Goal: Task Accomplishment & Management: Complete application form

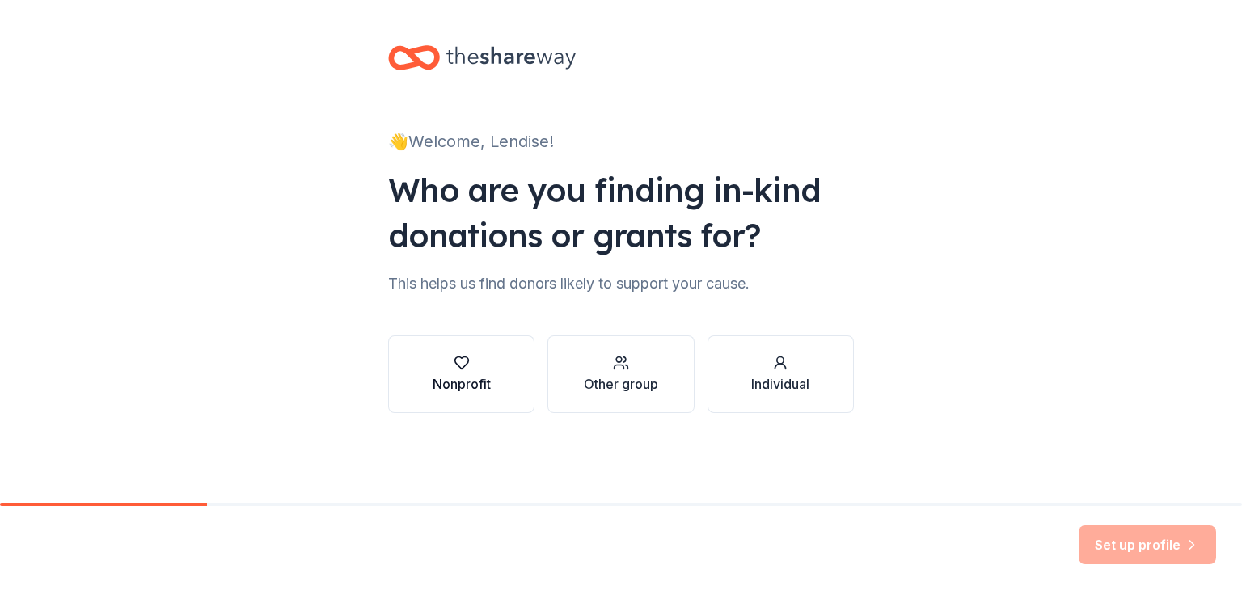
click at [490, 377] on div "Nonprofit" at bounding box center [462, 383] width 58 height 19
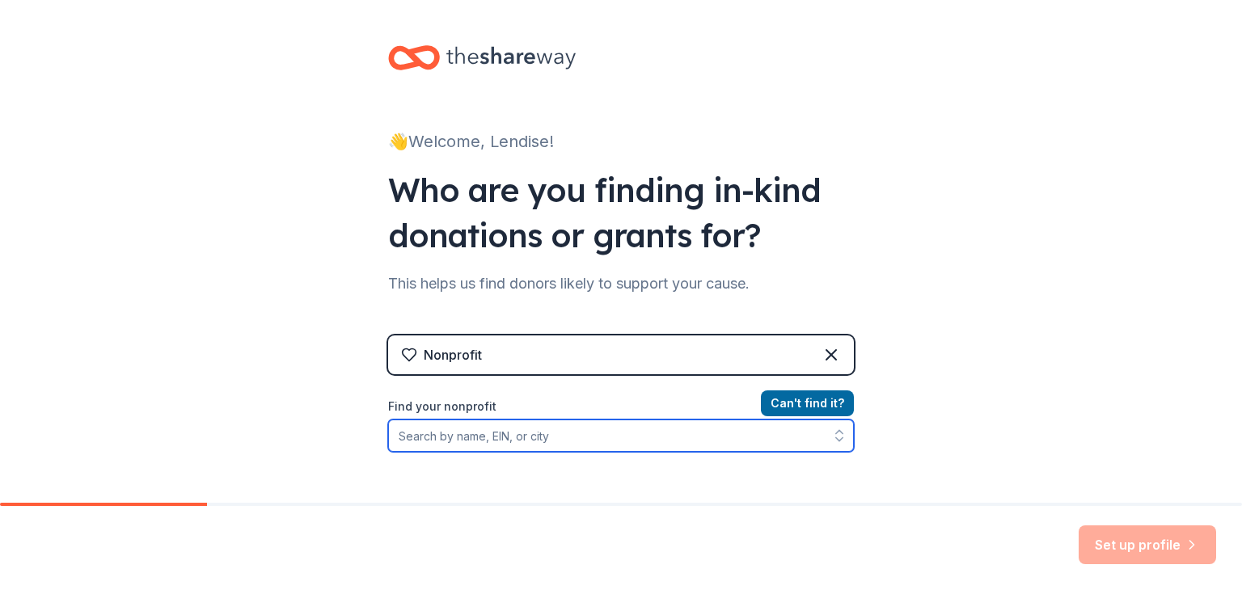
click at [483, 439] on input "Find your nonprofit" at bounding box center [621, 436] width 466 height 32
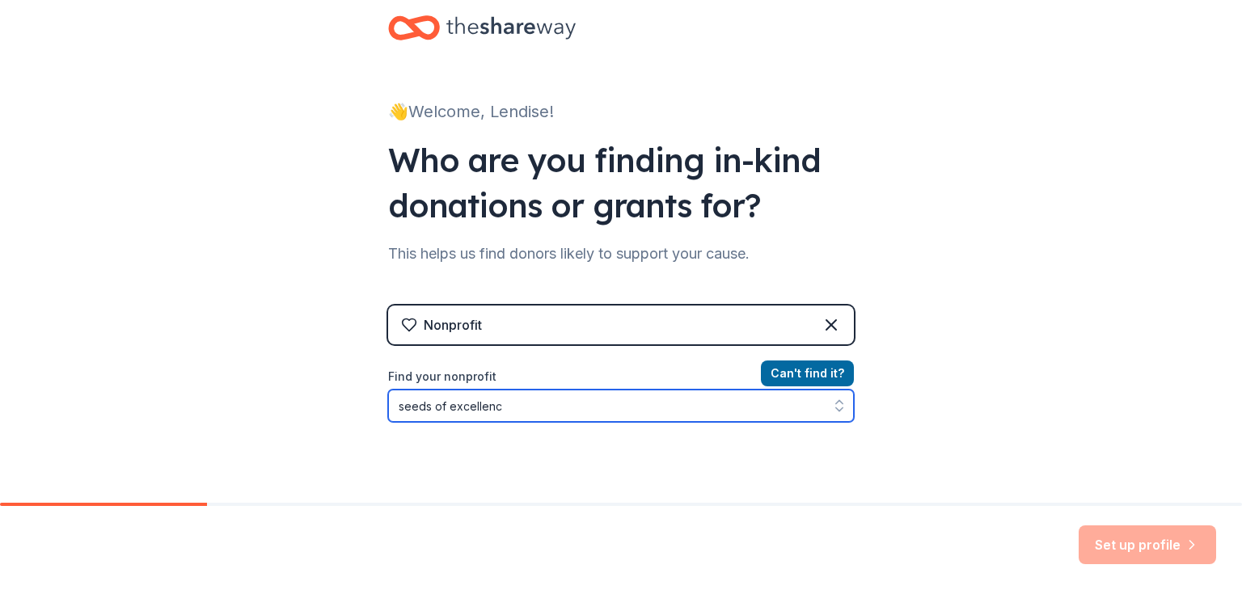
type input "seeds of excellence"
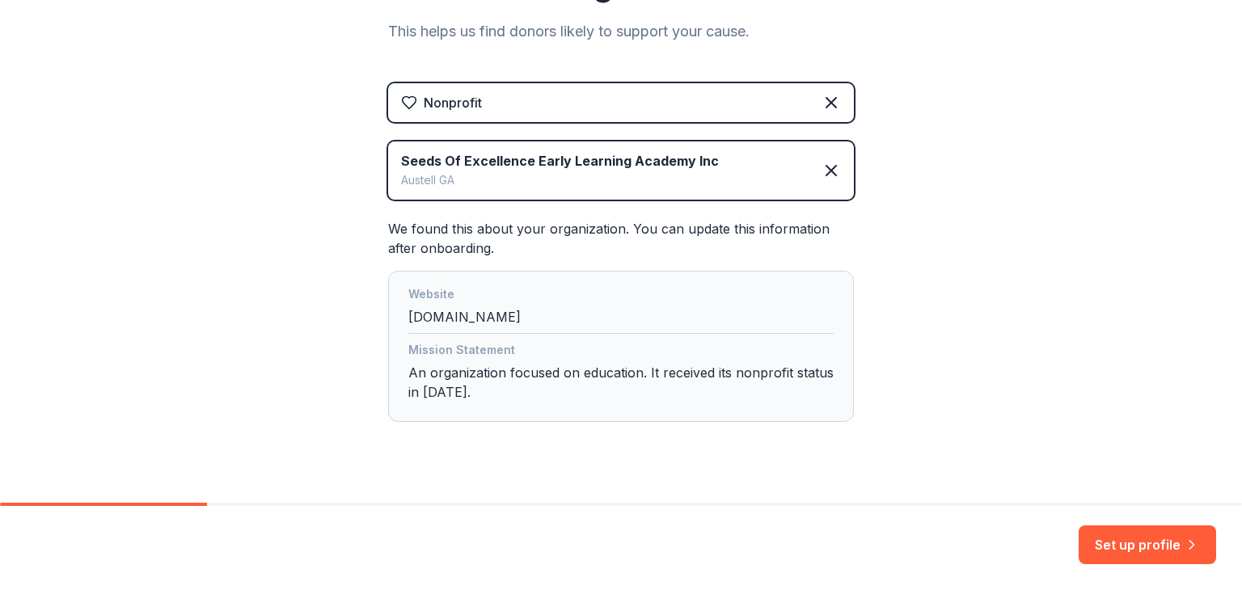
scroll to position [254, 0]
click at [1115, 542] on button "Set up profile" at bounding box center [1147, 545] width 137 height 39
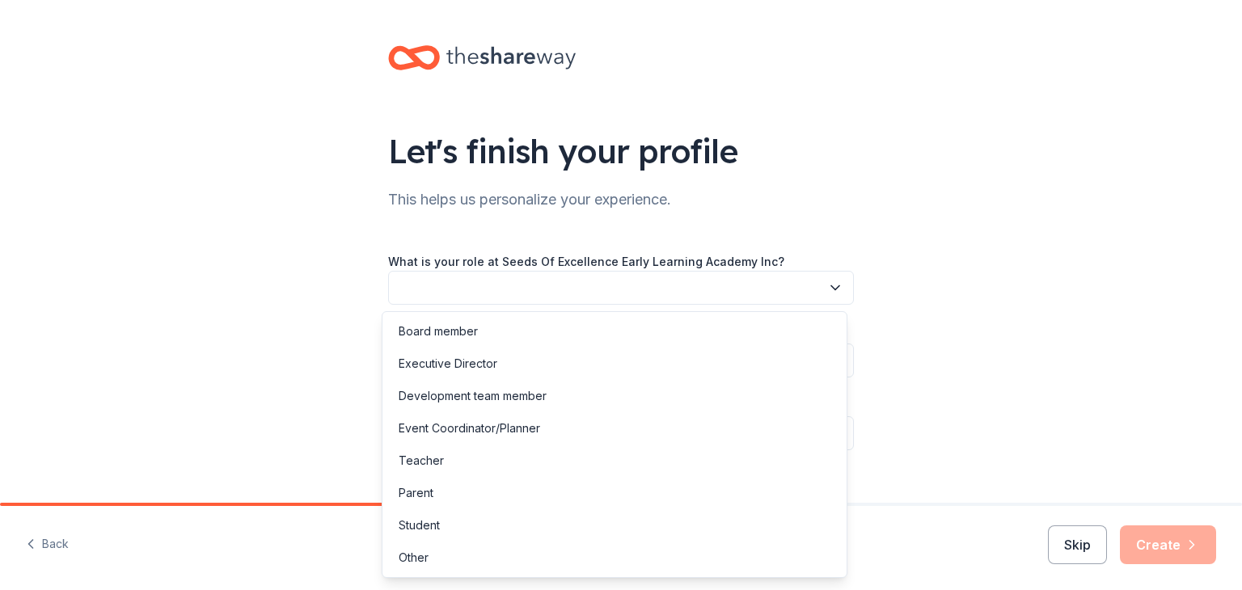
click at [562, 292] on button "button" at bounding box center [621, 288] width 466 height 34
click at [534, 391] on div "Development team member" at bounding box center [473, 396] width 148 height 19
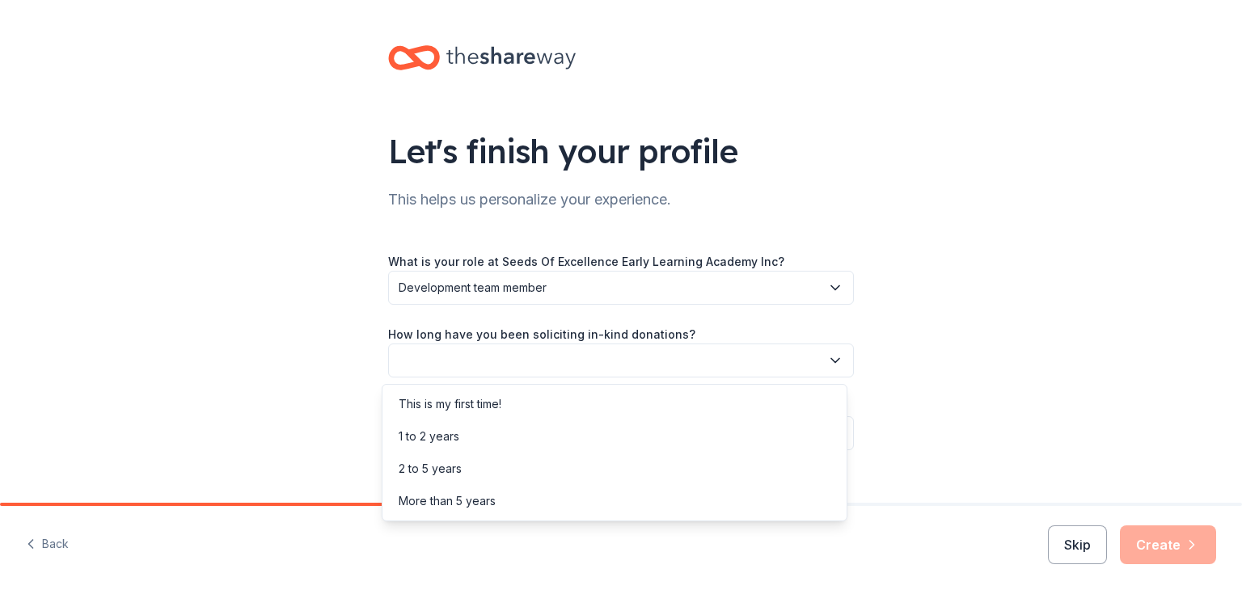
click at [529, 353] on button "button" at bounding box center [621, 361] width 466 height 34
click at [478, 507] on div "More than 5 years" at bounding box center [447, 501] width 97 height 19
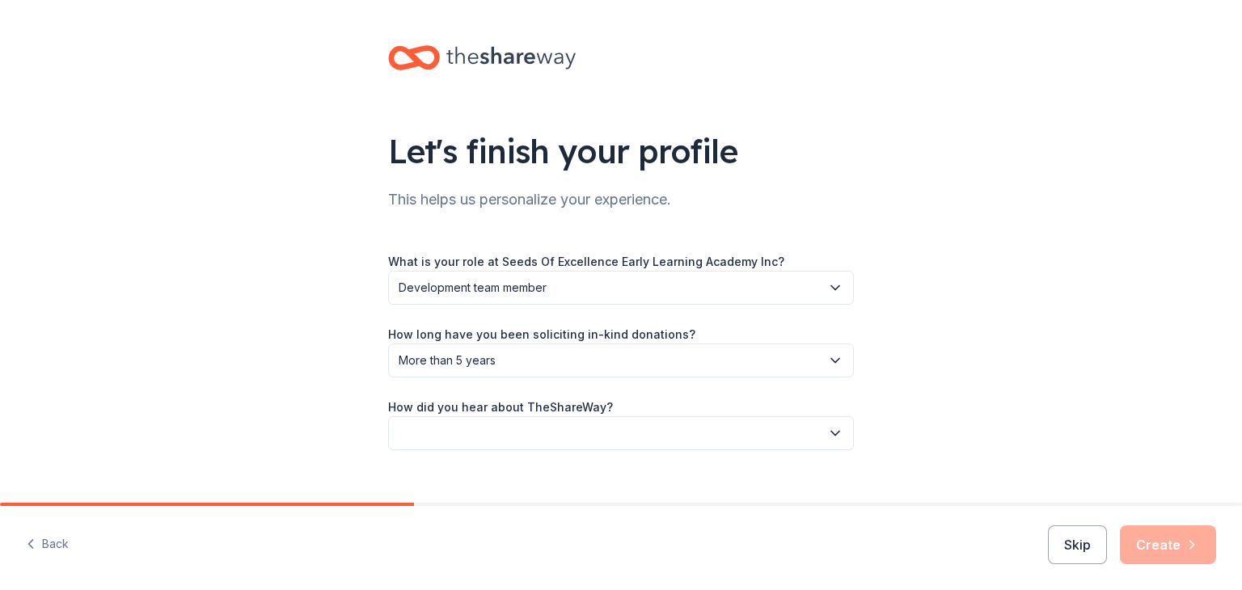
click at [519, 442] on button "button" at bounding box center [621, 434] width 466 height 34
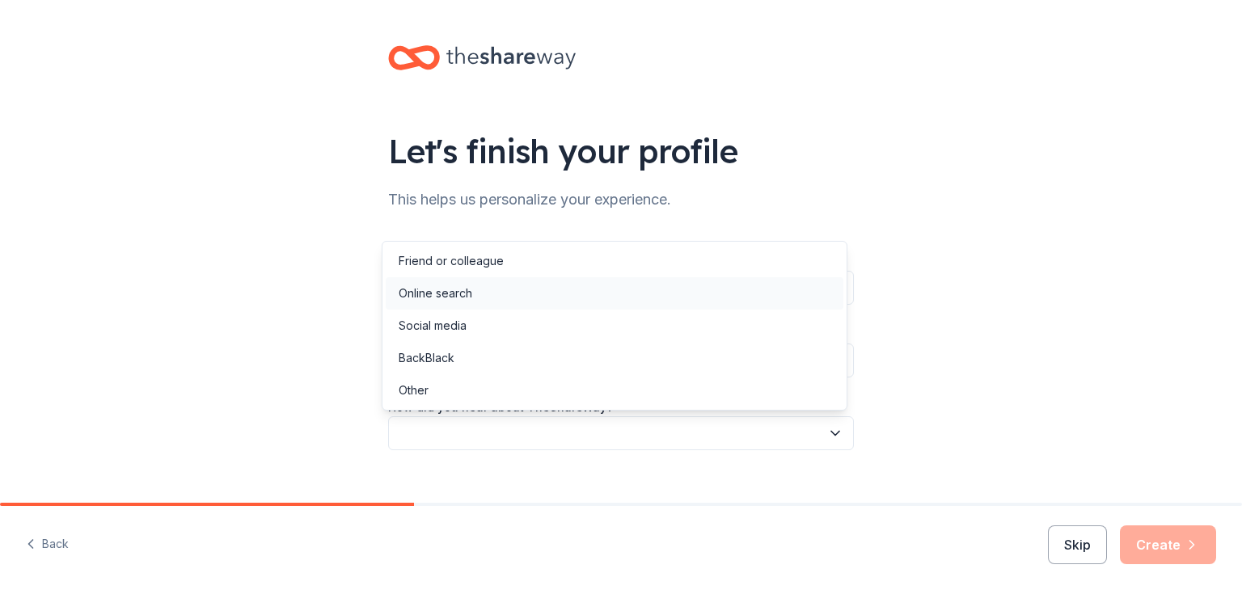
click at [522, 298] on div "Online search" at bounding box center [615, 293] width 458 height 32
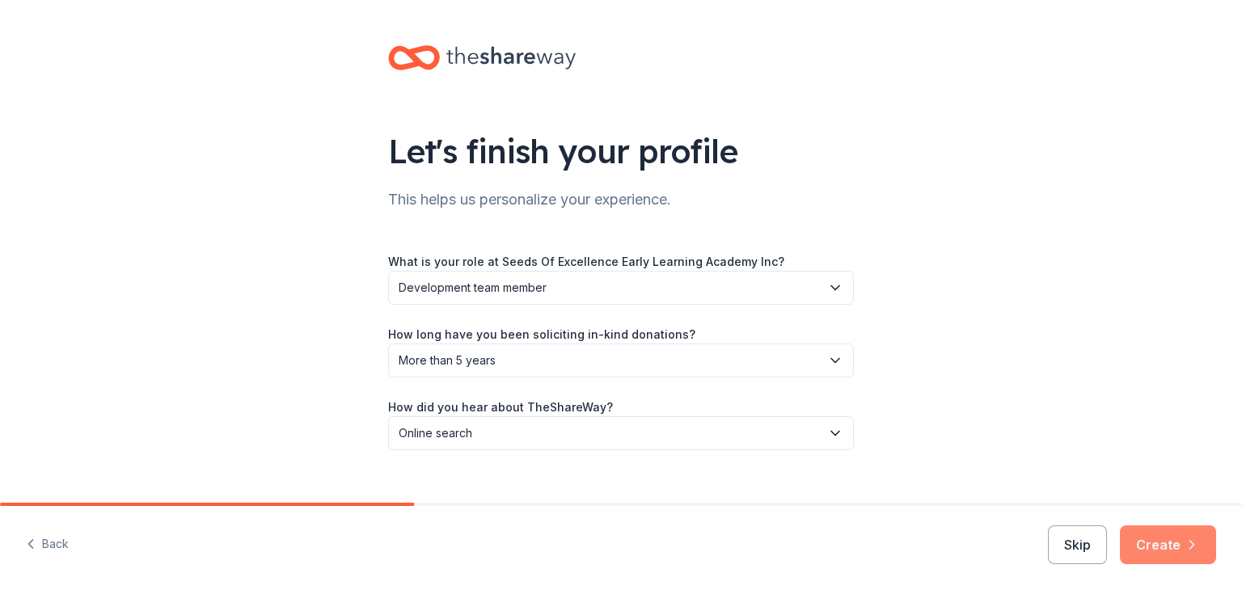
click at [1172, 544] on button "Create" at bounding box center [1168, 545] width 96 height 39
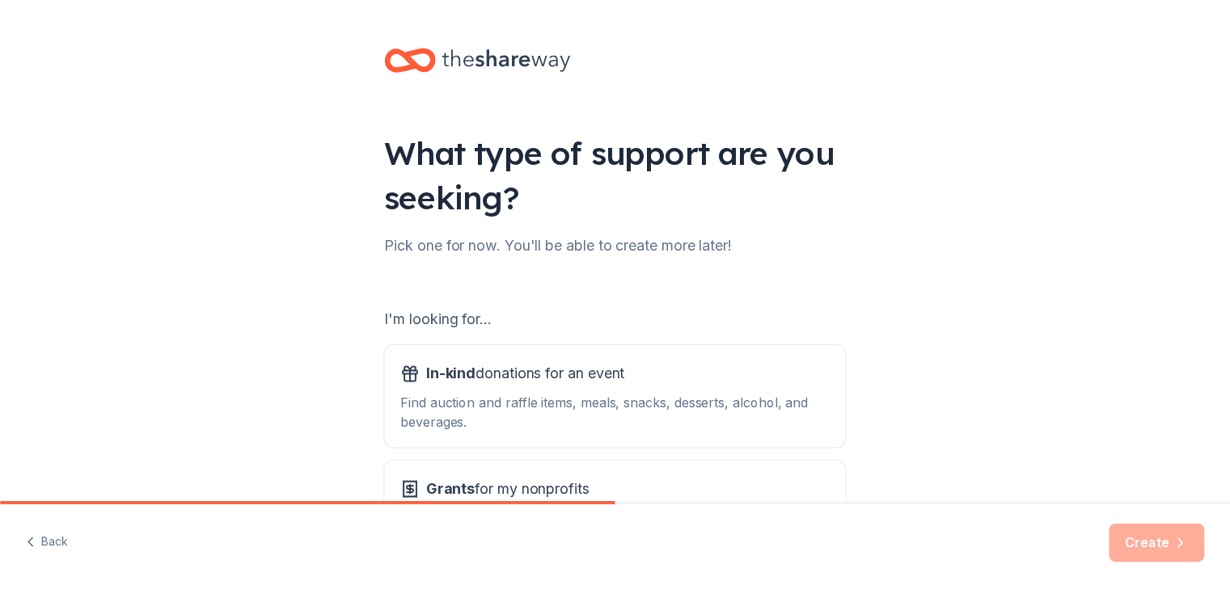
scroll to position [150, 0]
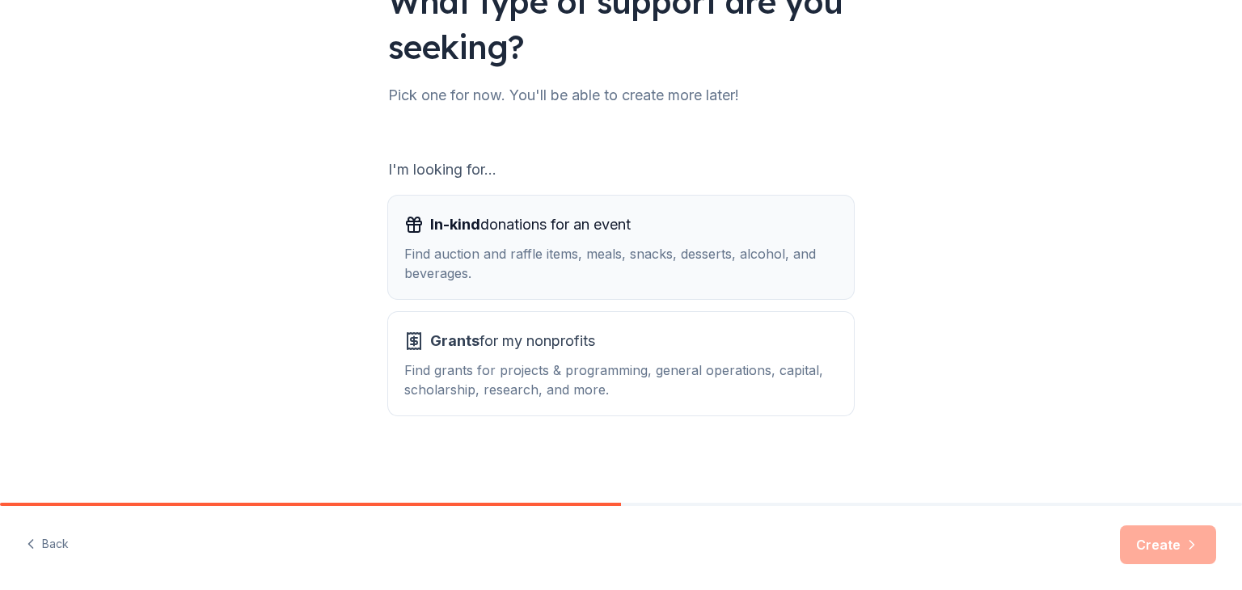
click at [690, 255] on div "Find auction and raffle items, meals, snacks, desserts, alcohol, and beverages." at bounding box center [621, 263] width 434 height 39
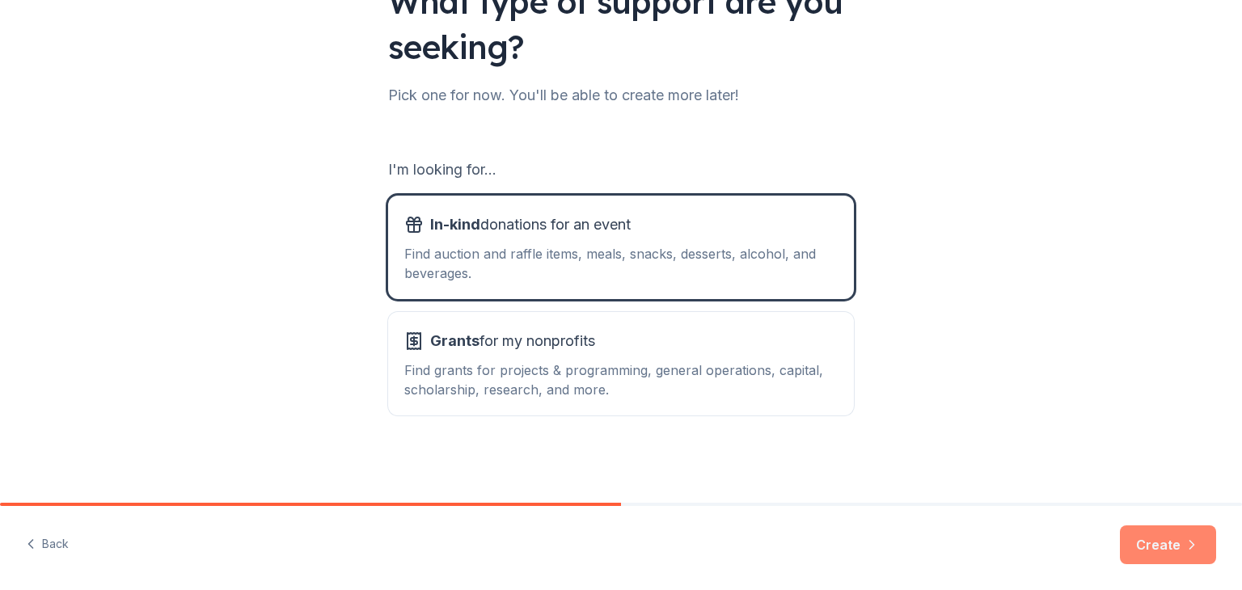
click at [1151, 551] on button "Create" at bounding box center [1168, 545] width 96 height 39
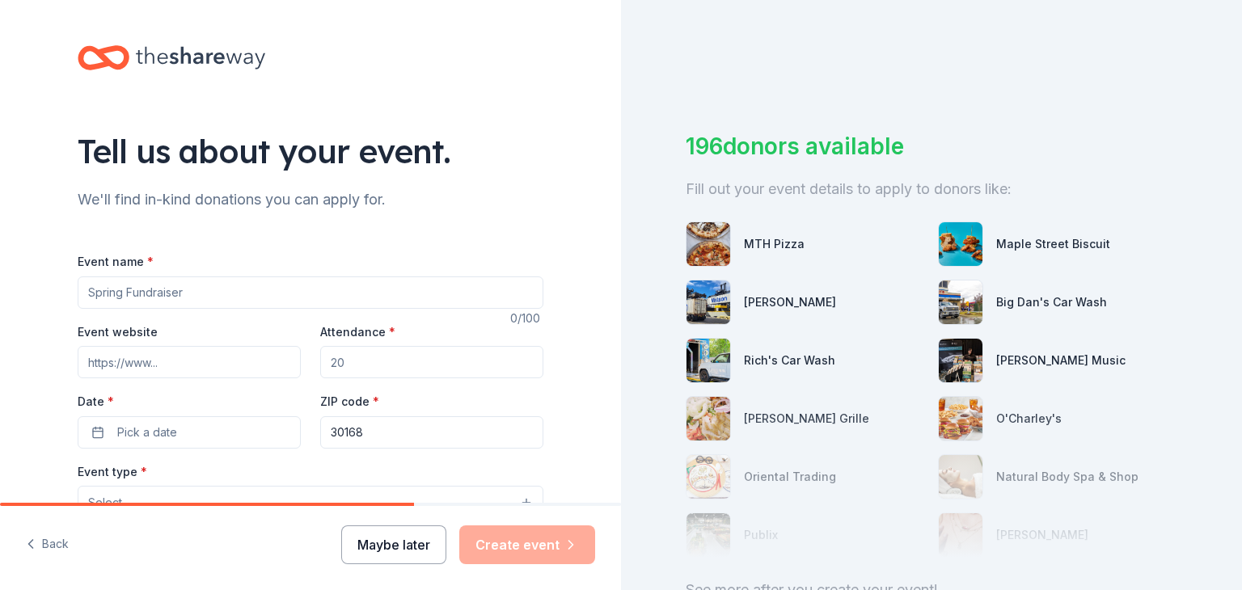
click at [408, 541] on button "Maybe later" at bounding box center [393, 545] width 105 height 39
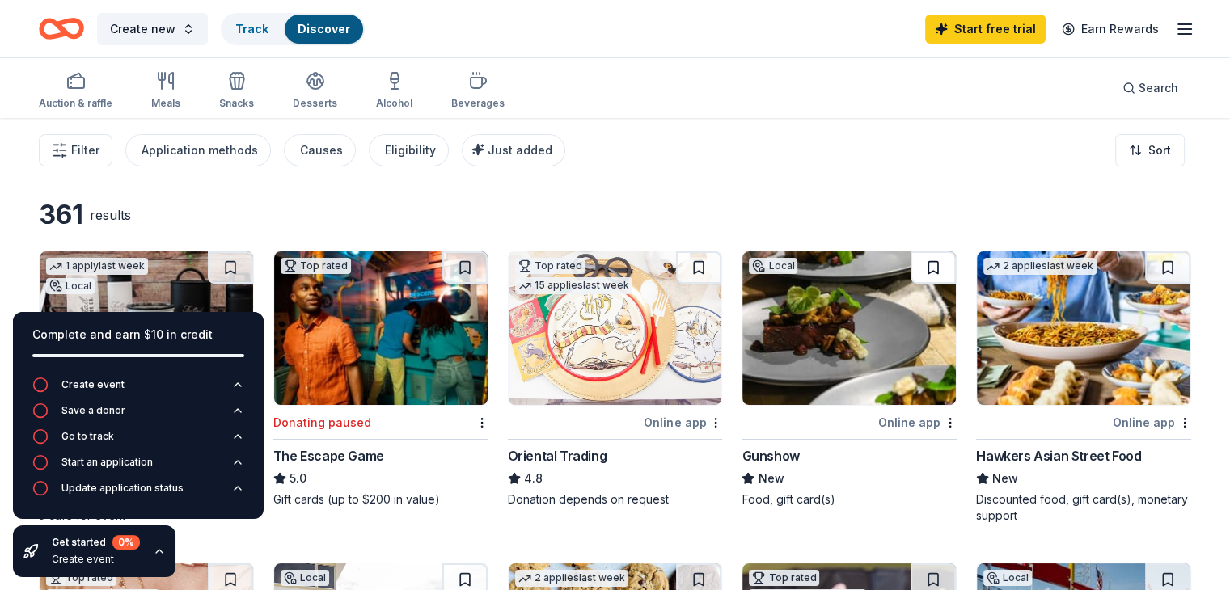
click at [919, 268] on button at bounding box center [933, 268] width 45 height 32
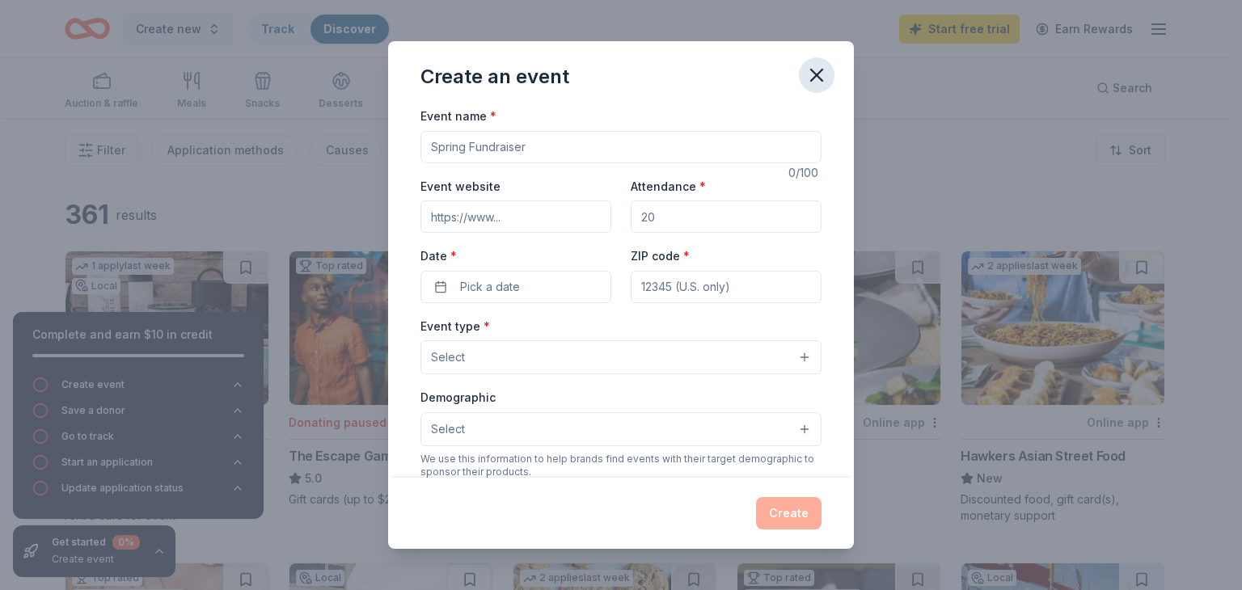
click at [817, 75] on icon "button" at bounding box center [816, 75] width 11 height 11
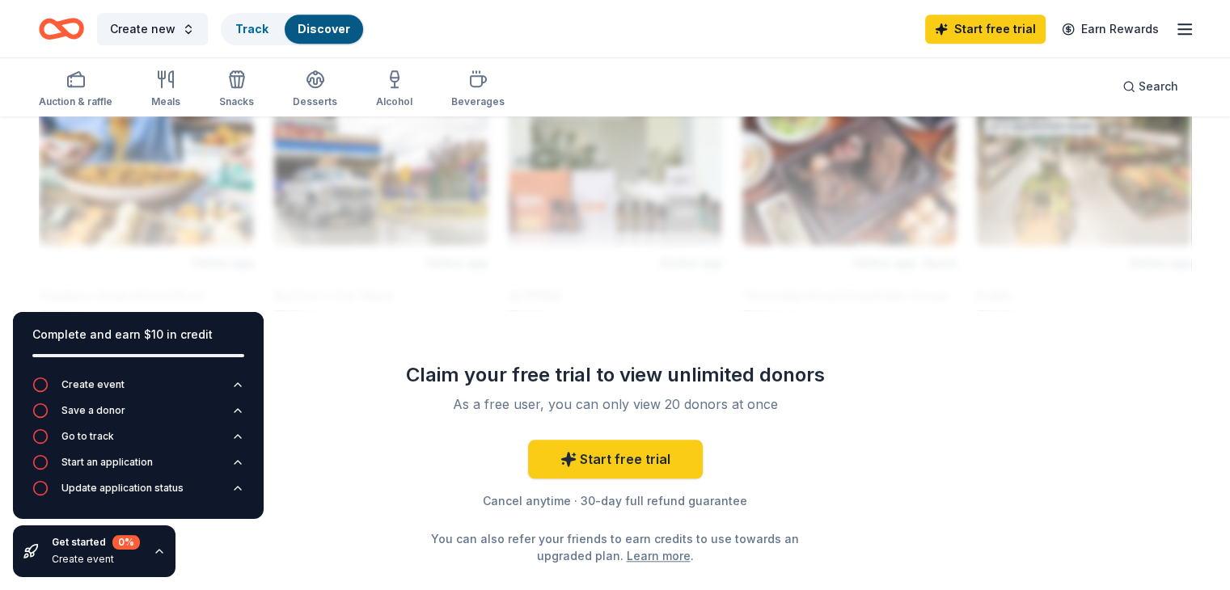
scroll to position [1450, 0]
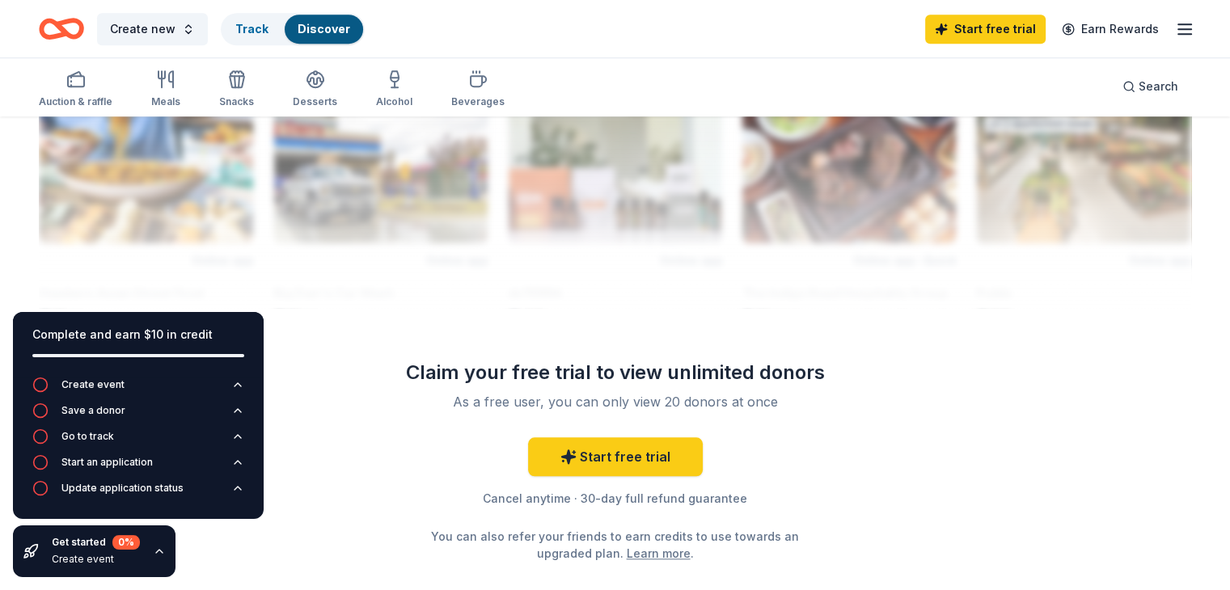
click at [1169, 27] on div "Create new Track Discover Start free trial Earn Rewards" at bounding box center [615, 28] width 1230 height 57
click at [1175, 27] on icon "button" at bounding box center [1184, 28] width 19 height 19
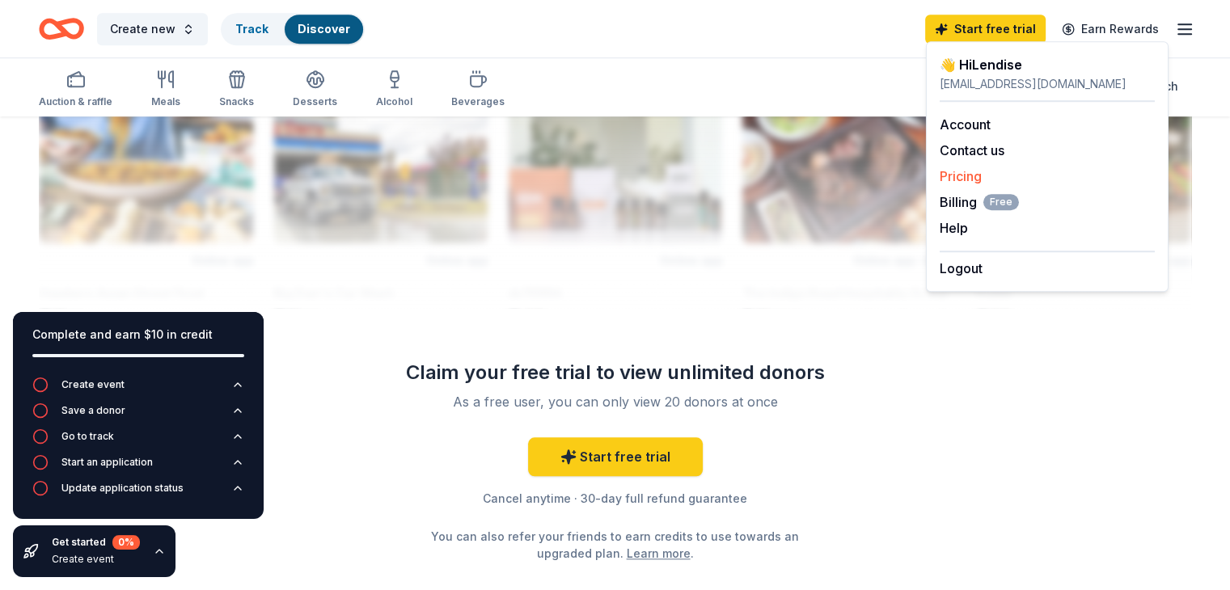
click at [984, 179] on div "Pricing" at bounding box center [1047, 176] width 215 height 19
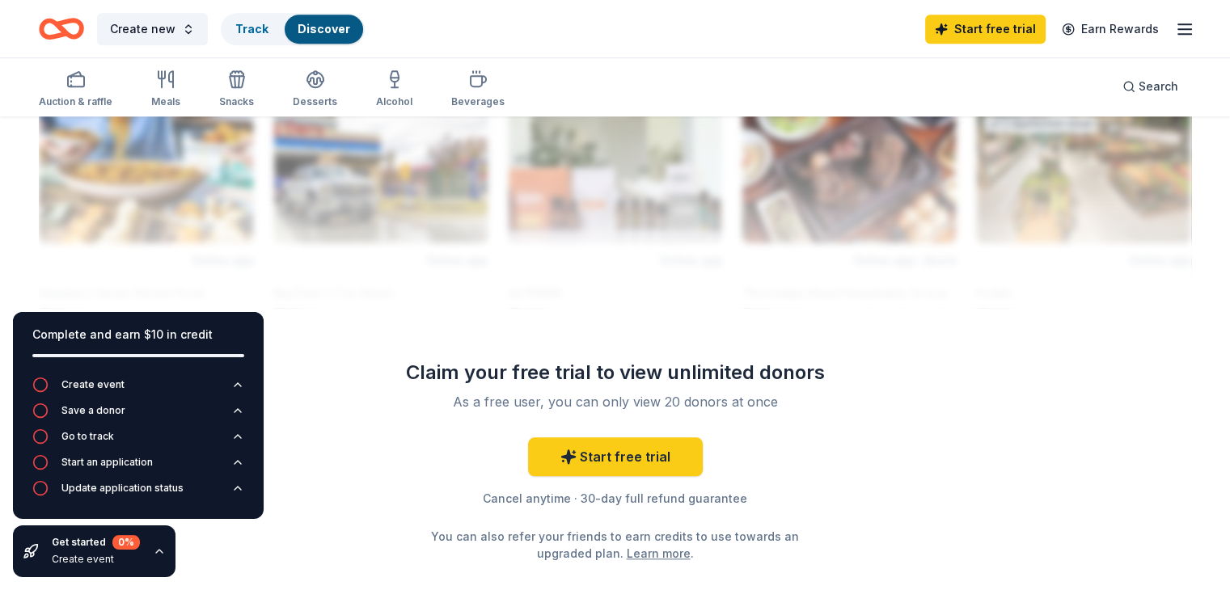
click at [1178, 29] on line "button" at bounding box center [1184, 29] width 13 height 0
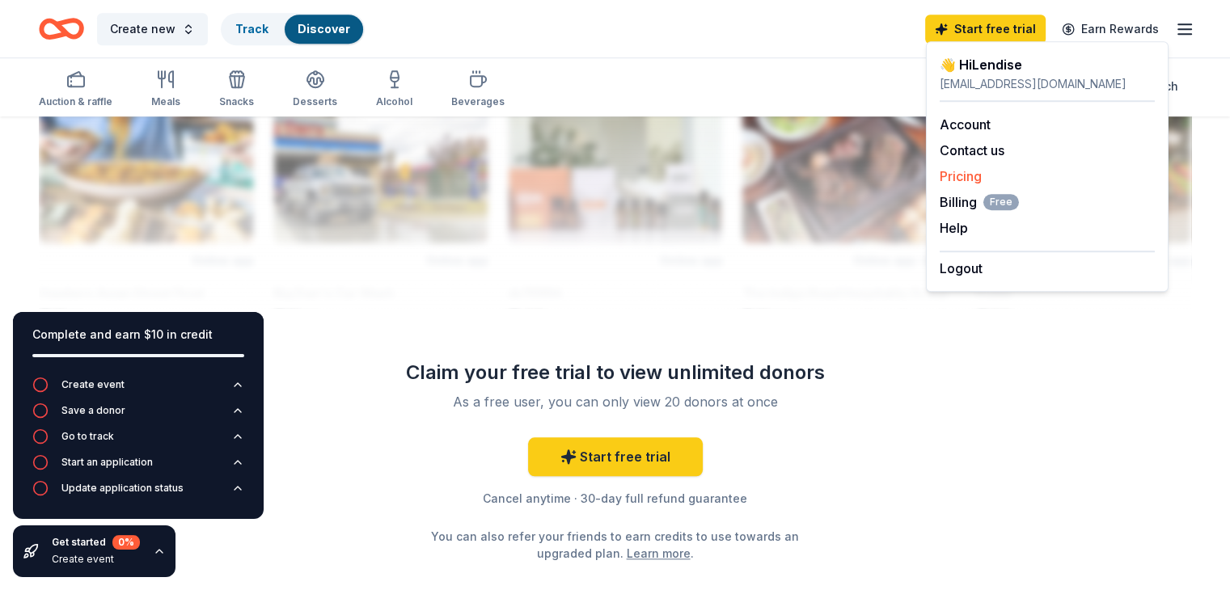
click at [955, 177] on link "Pricing" at bounding box center [961, 176] width 42 height 16
click at [958, 177] on link "Pricing" at bounding box center [961, 176] width 42 height 16
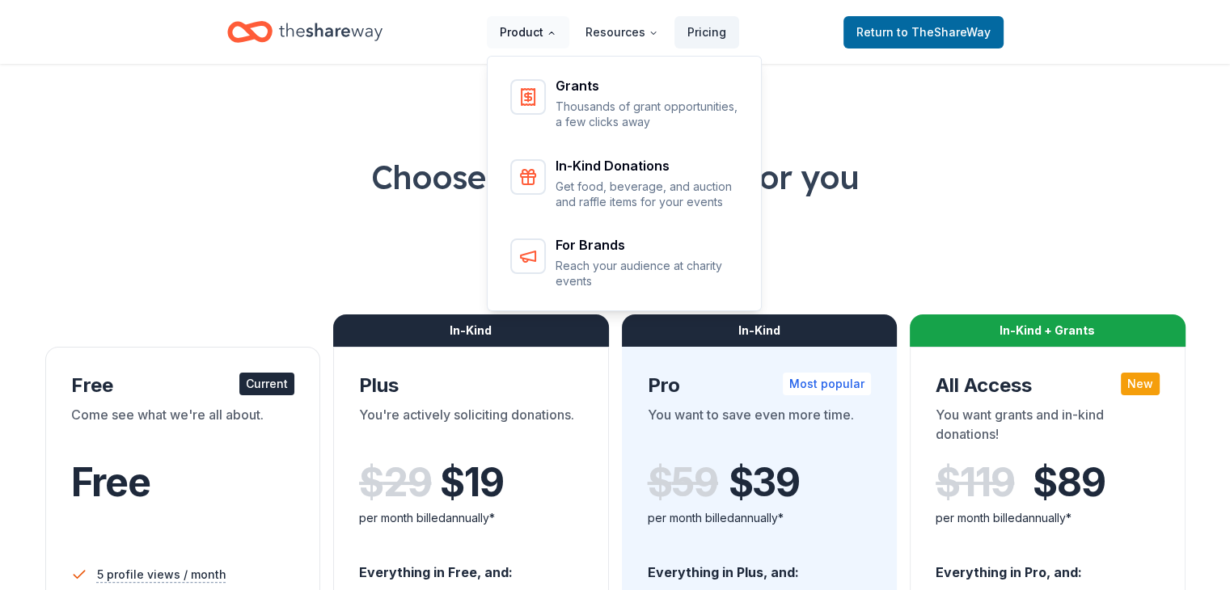
click at [528, 31] on button "Product" at bounding box center [528, 32] width 82 height 32
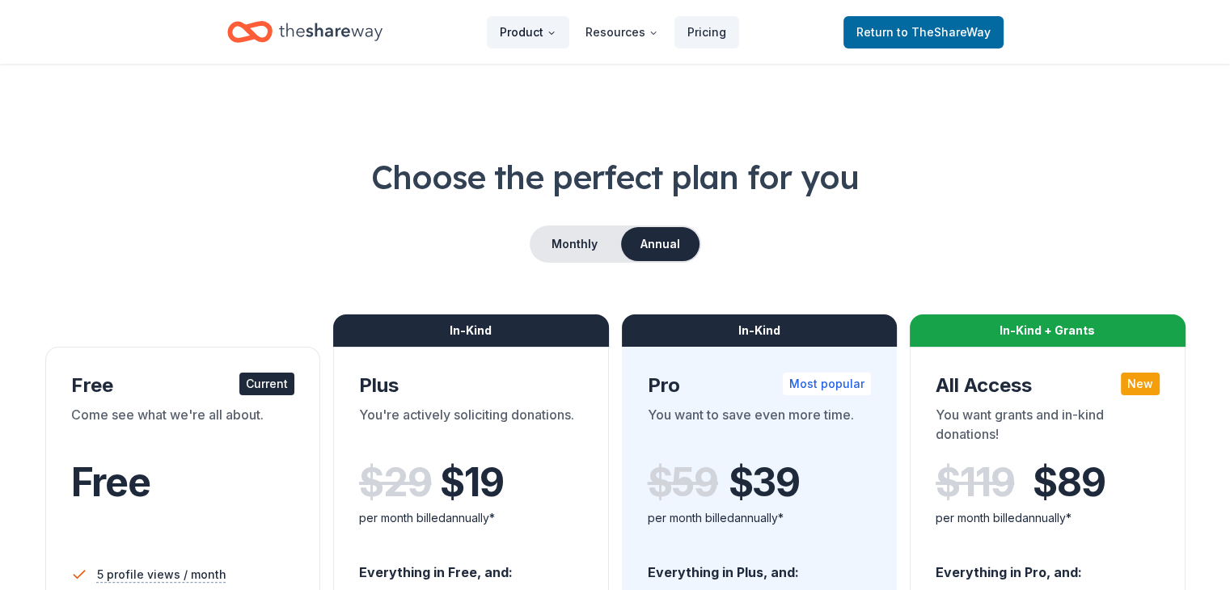
click at [528, 31] on button "Product" at bounding box center [528, 32] width 82 height 32
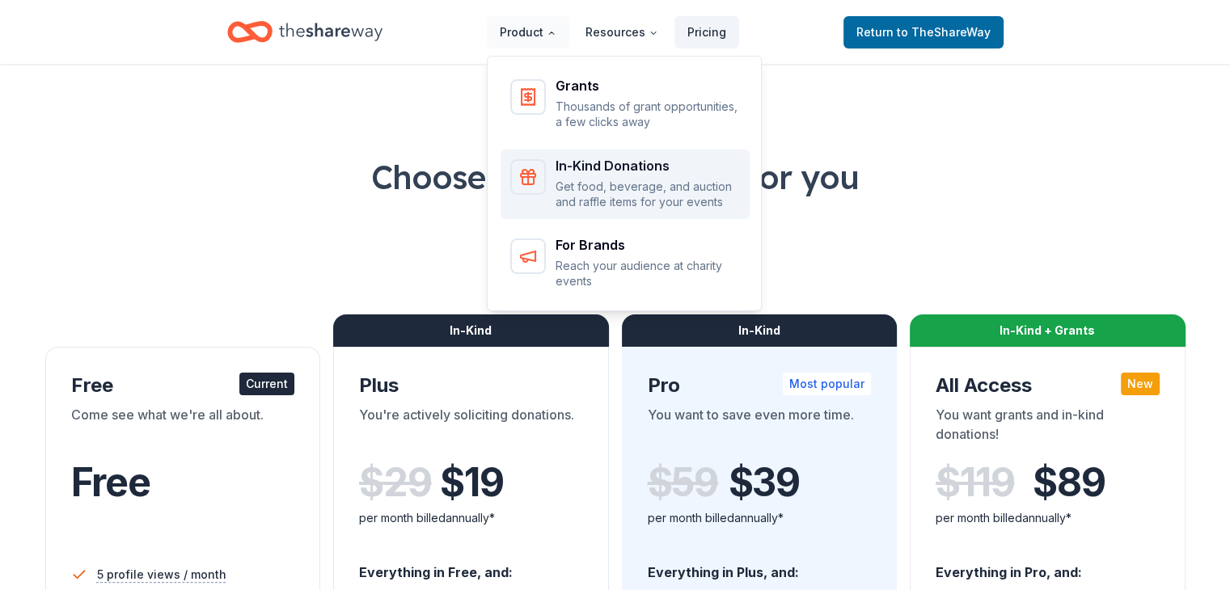
click at [589, 165] on div "In-Kind Donations" at bounding box center [648, 165] width 184 height 13
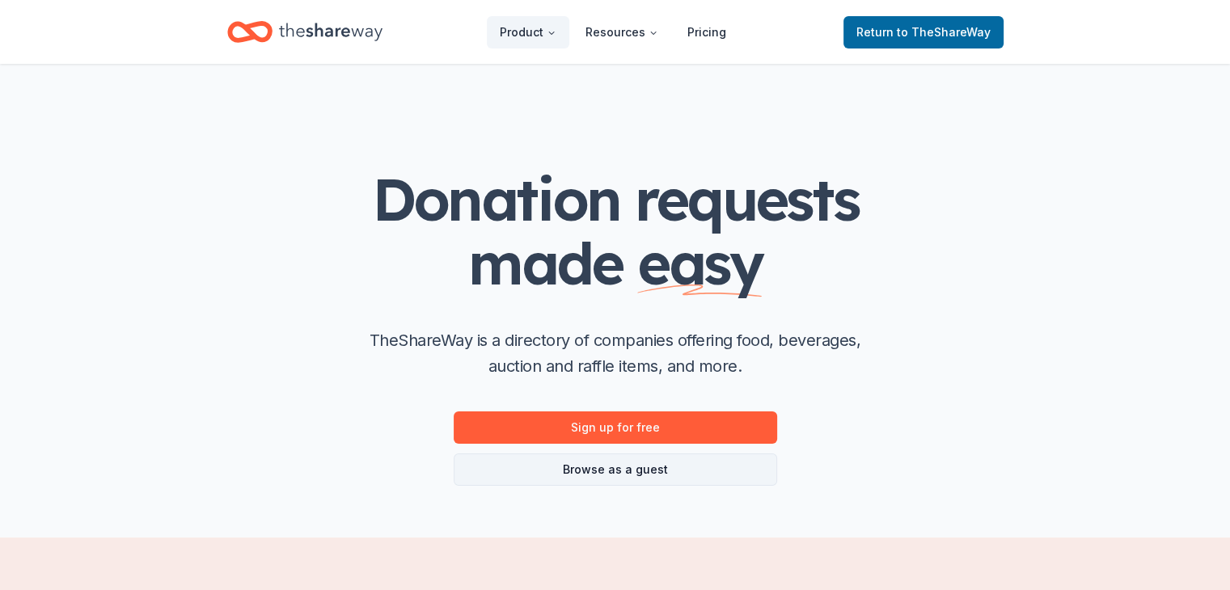
click at [670, 480] on link "Browse as a guest" at bounding box center [616, 470] width 324 height 32
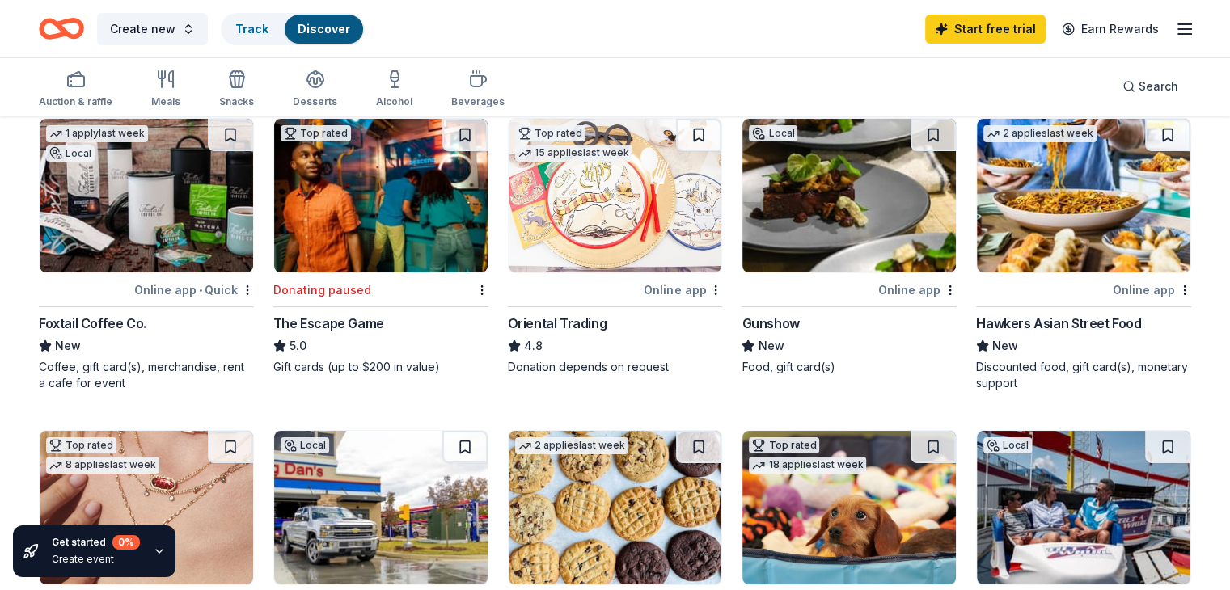
scroll to position [140, 0]
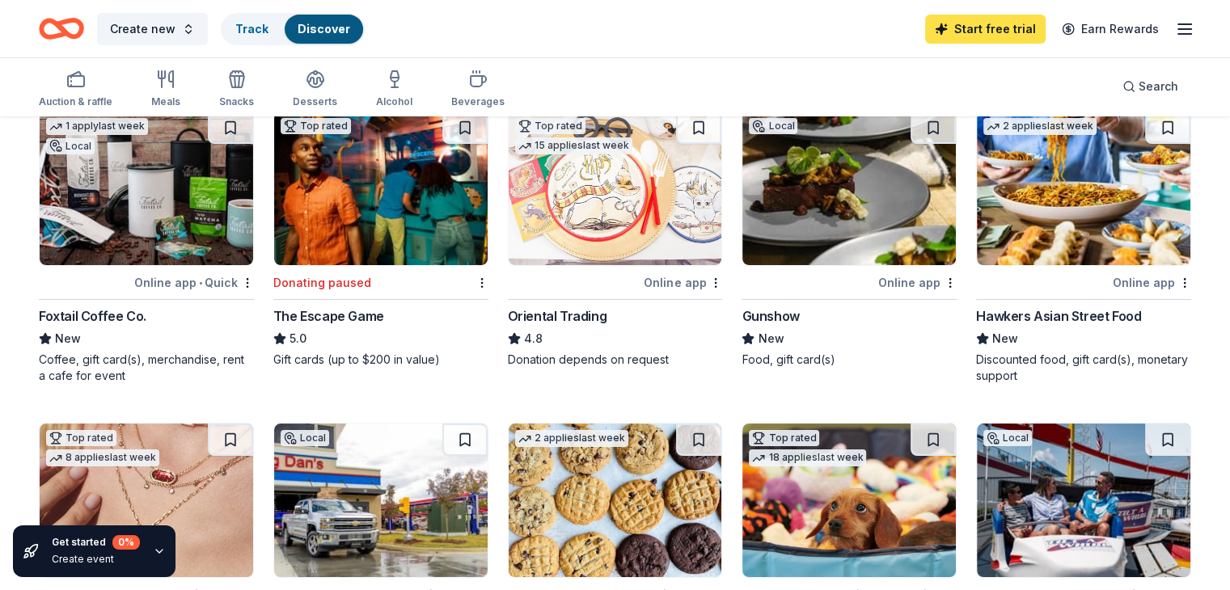
click at [938, 32] on link "Start free trial" at bounding box center [985, 29] width 121 height 29
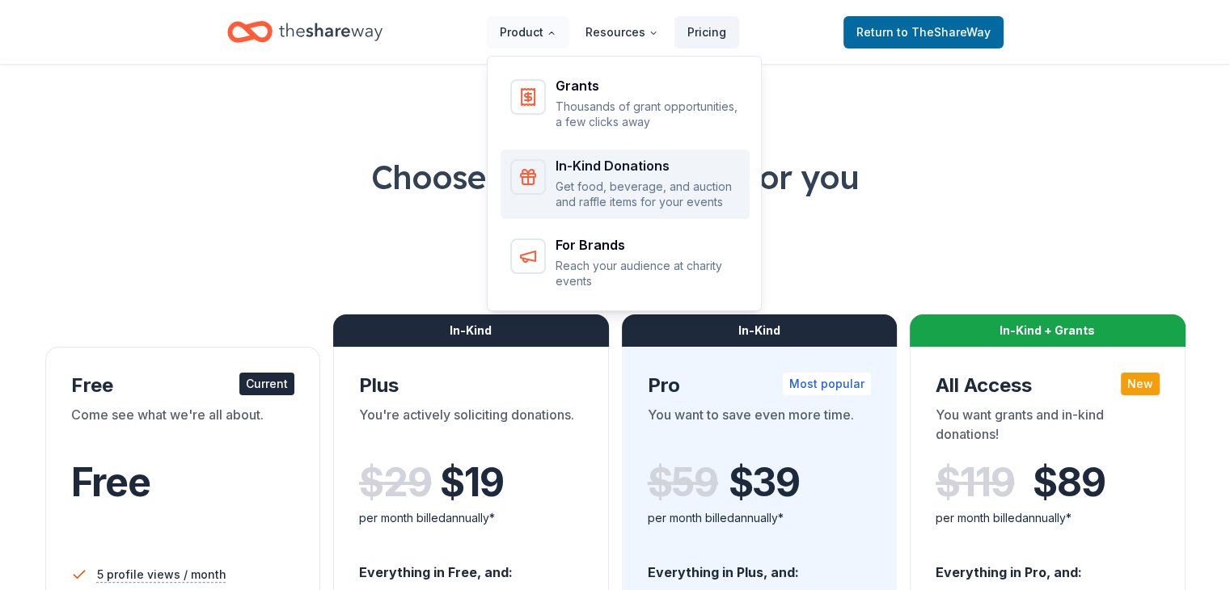
click at [602, 168] on div "In-Kind Donations" at bounding box center [648, 165] width 184 height 13
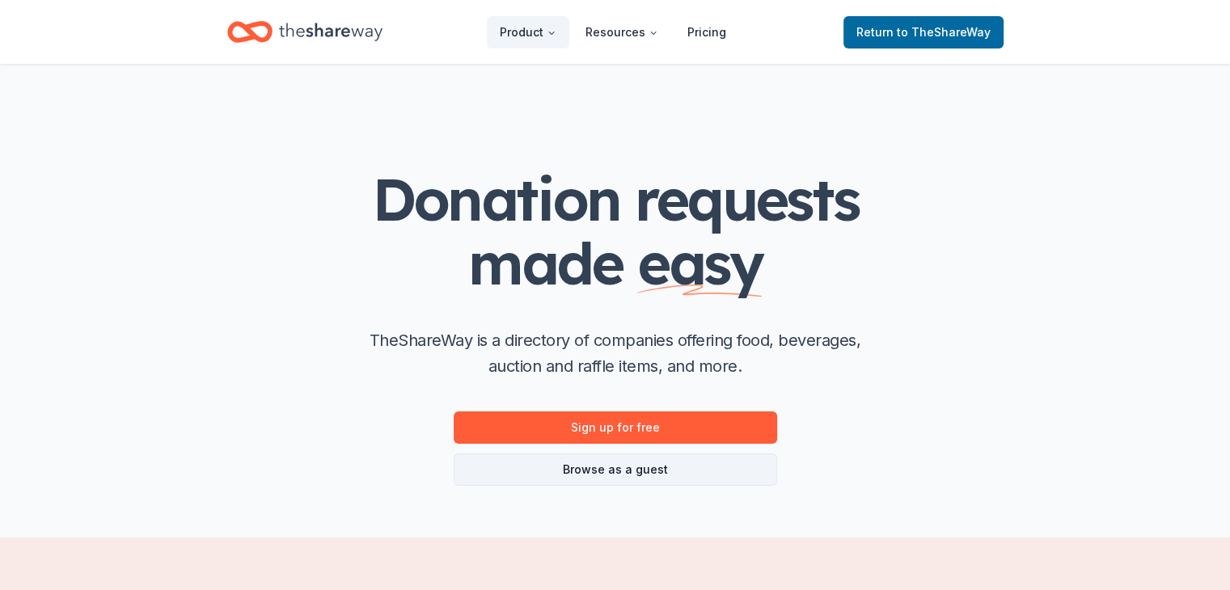
click at [637, 478] on link "Browse as a guest" at bounding box center [616, 470] width 324 height 32
click at [639, 469] on link "Browse as a guest" at bounding box center [616, 470] width 324 height 32
click at [599, 469] on link "Browse as a guest" at bounding box center [616, 470] width 324 height 32
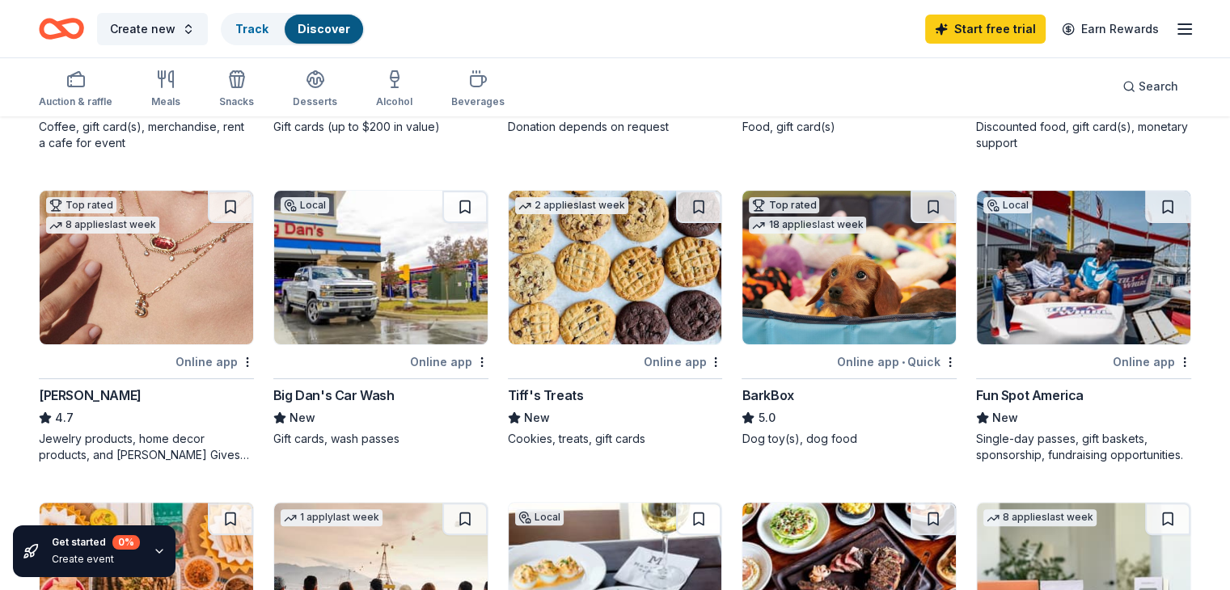
scroll to position [378, 0]
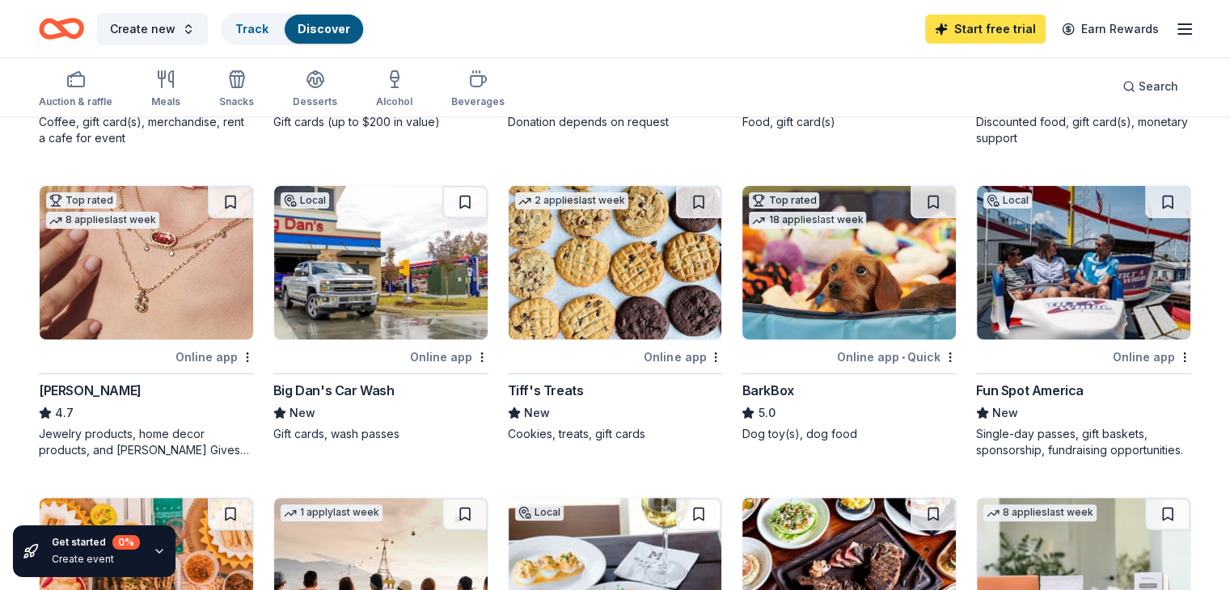
click at [959, 30] on link "Start free trial" at bounding box center [985, 29] width 121 height 29
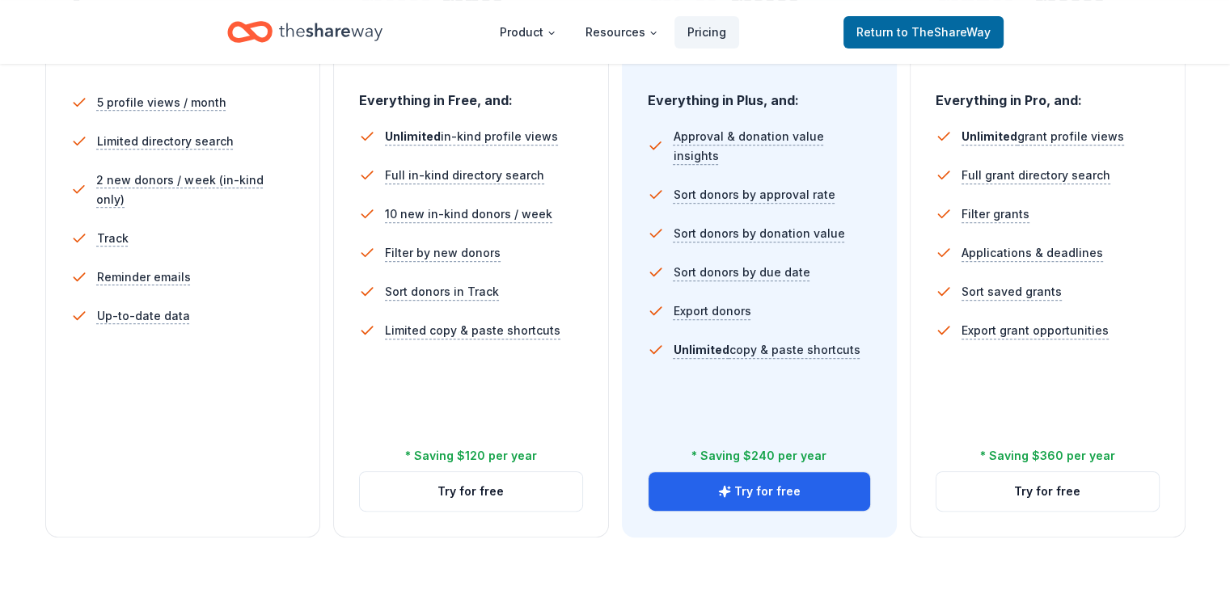
scroll to position [592, 0]
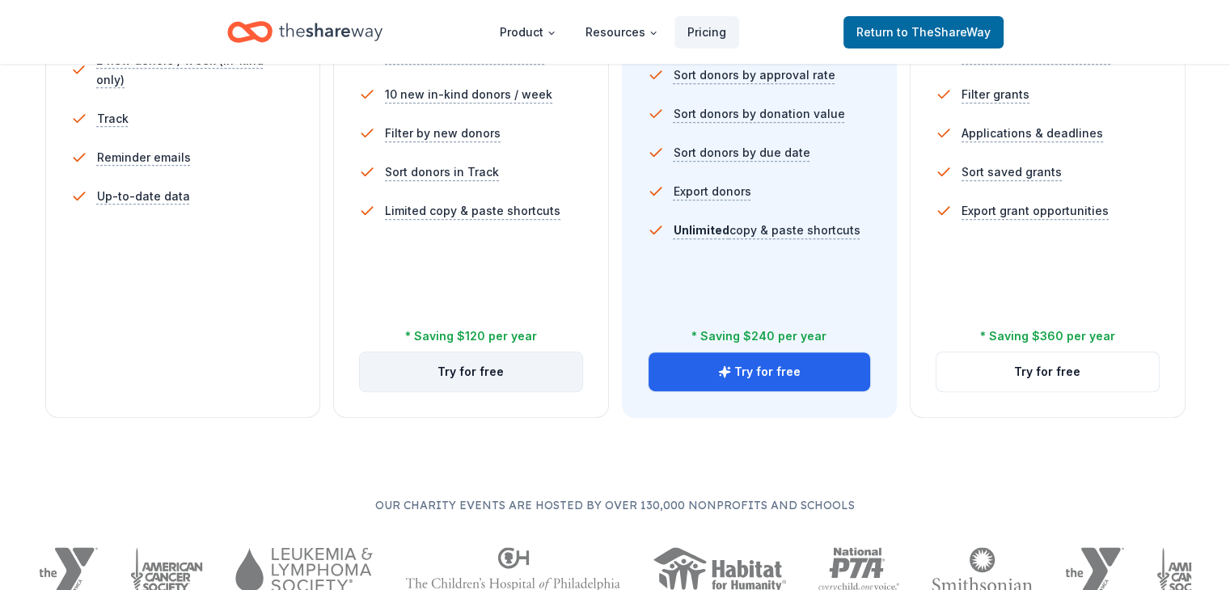
click at [511, 353] on button "Try for free" at bounding box center [471, 372] width 222 height 39
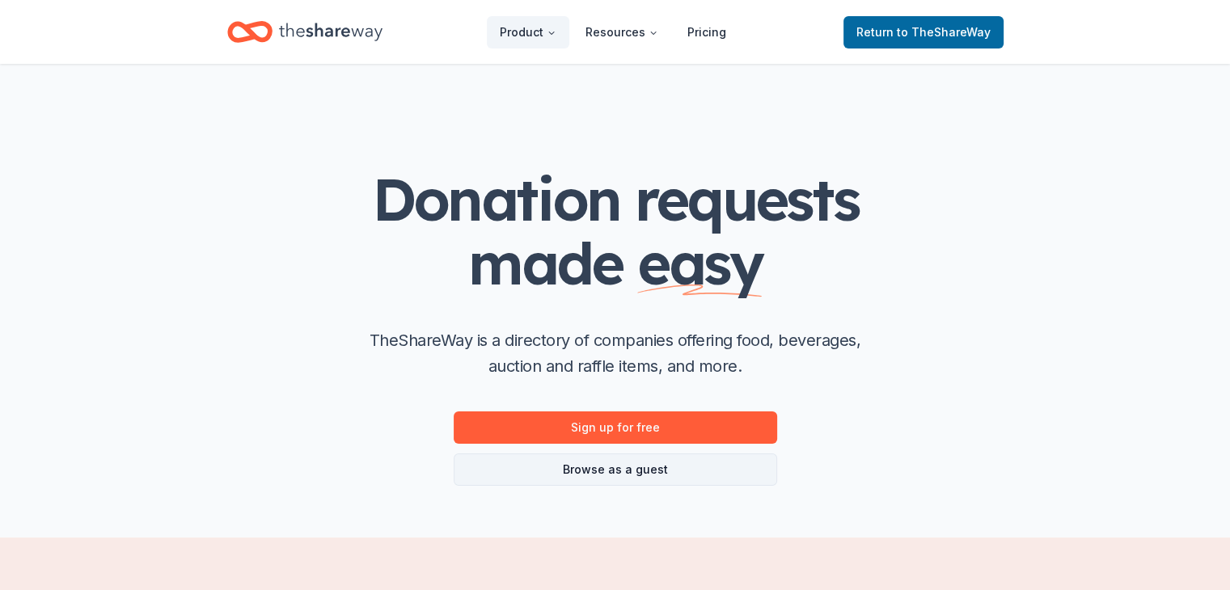
click at [506, 474] on link "Browse as a guest" at bounding box center [616, 470] width 324 height 32
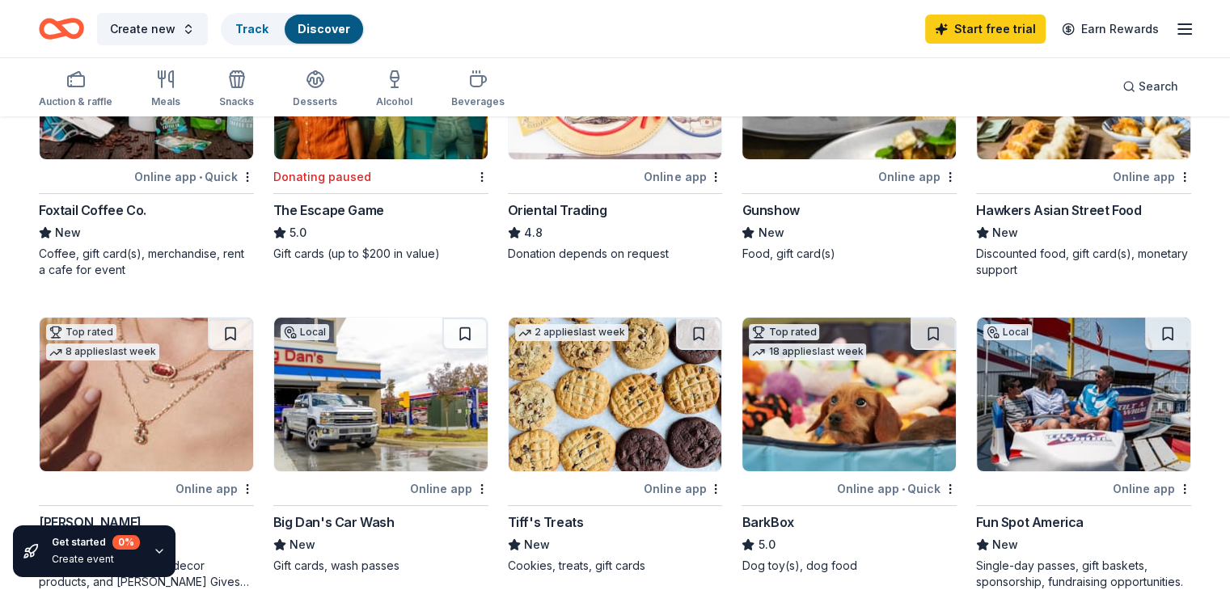
scroll to position [234, 0]
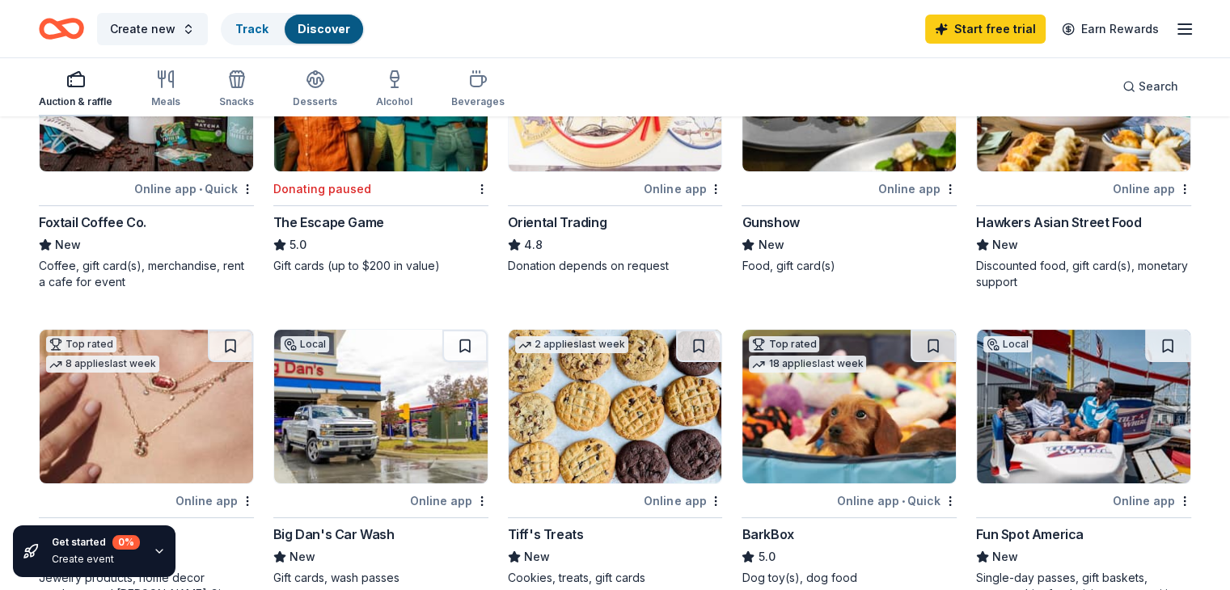
click at [82, 97] on div "Auction & raffle" at bounding box center [76, 101] width 74 height 13
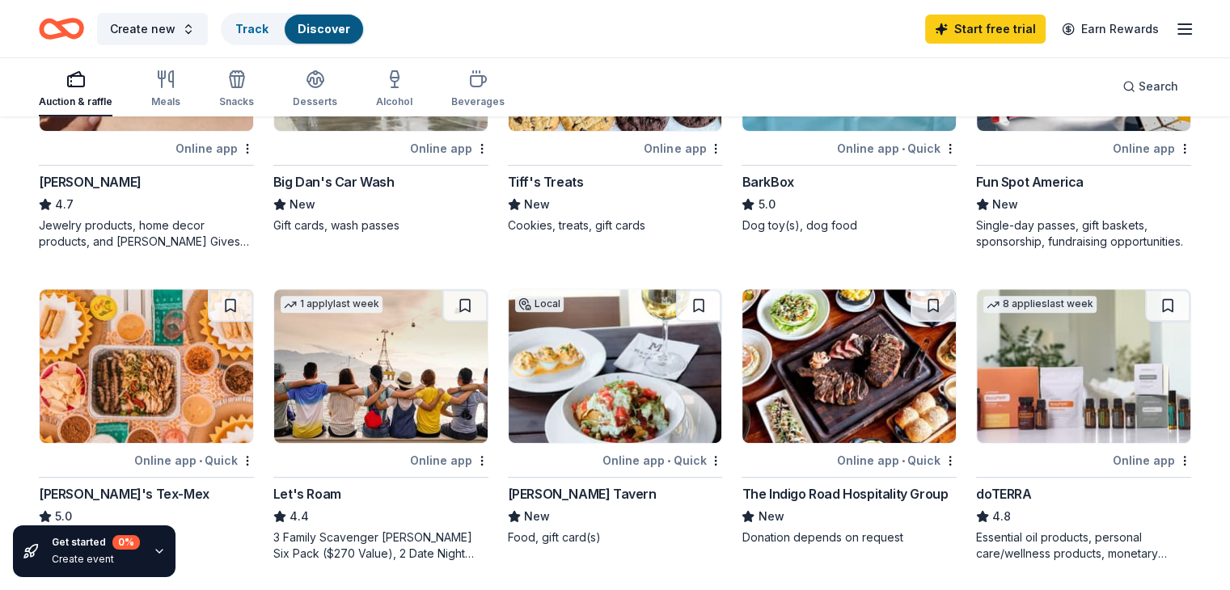
scroll to position [497, 0]
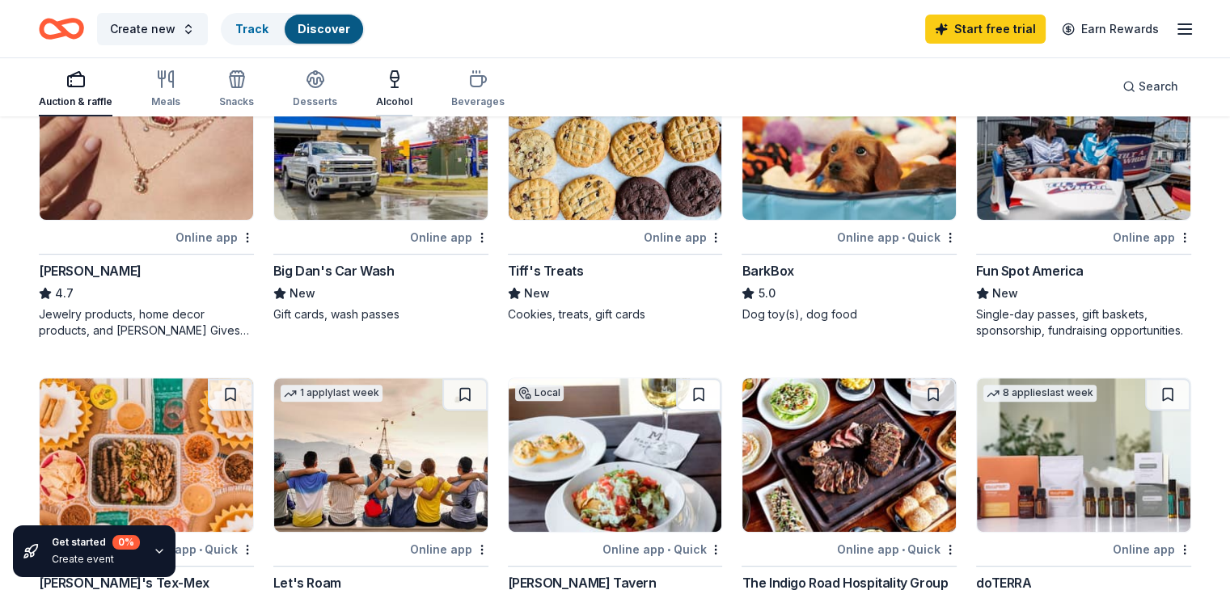
click at [404, 82] on icon "button" at bounding box center [394, 79] width 19 height 19
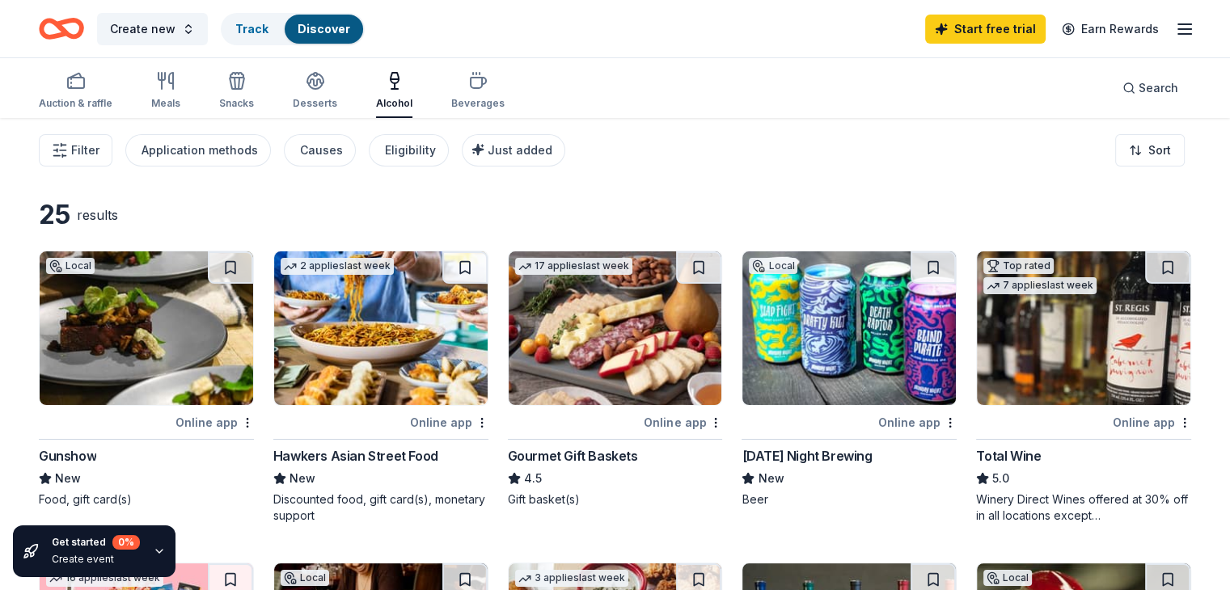
click at [225, 425] on div "Online app" at bounding box center [215, 422] width 78 height 20
click at [493, 91] on div "Beverages" at bounding box center [477, 90] width 53 height 39
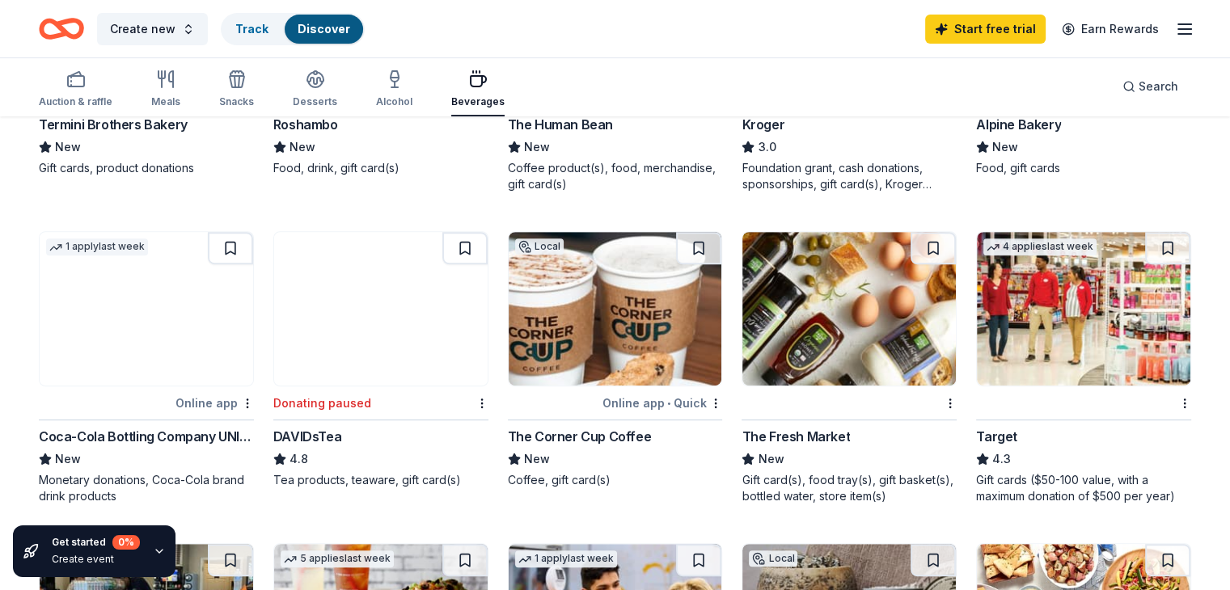
scroll to position [646, 0]
